Goal: Information Seeking & Learning: Learn about a topic

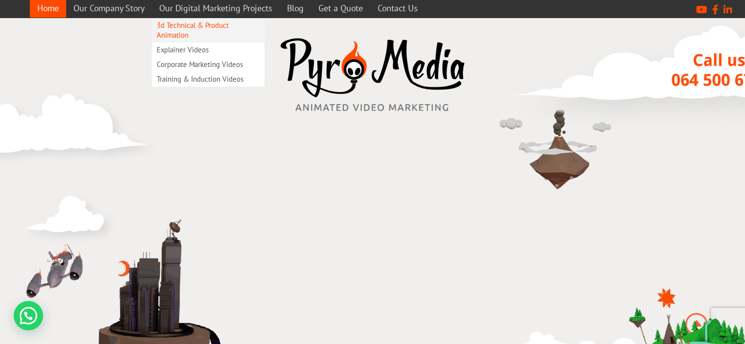
click at [194, 24] on link "3d Technical & Product Animation" at bounding box center [208, 30] width 113 height 24
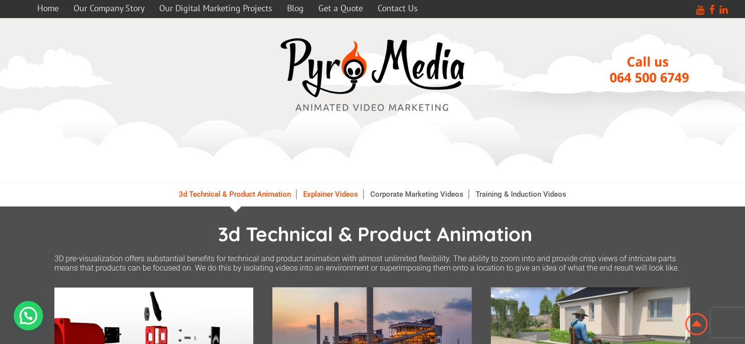
click at [324, 193] on link "Explainer Videos" at bounding box center [330, 195] width 65 height 10
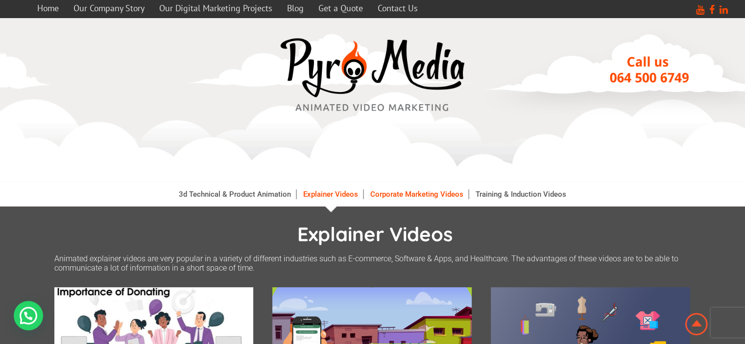
click at [400, 191] on link "Corporate Marketing Videos" at bounding box center [416, 195] width 103 height 10
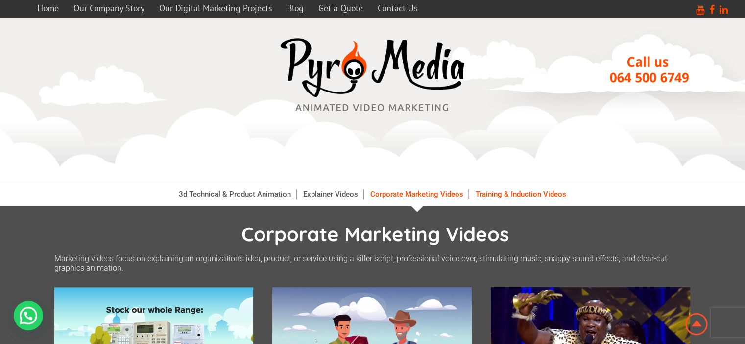
click at [524, 196] on link "Training & Induction Videos" at bounding box center [521, 195] width 100 height 10
